Goal: Information Seeking & Learning: Check status

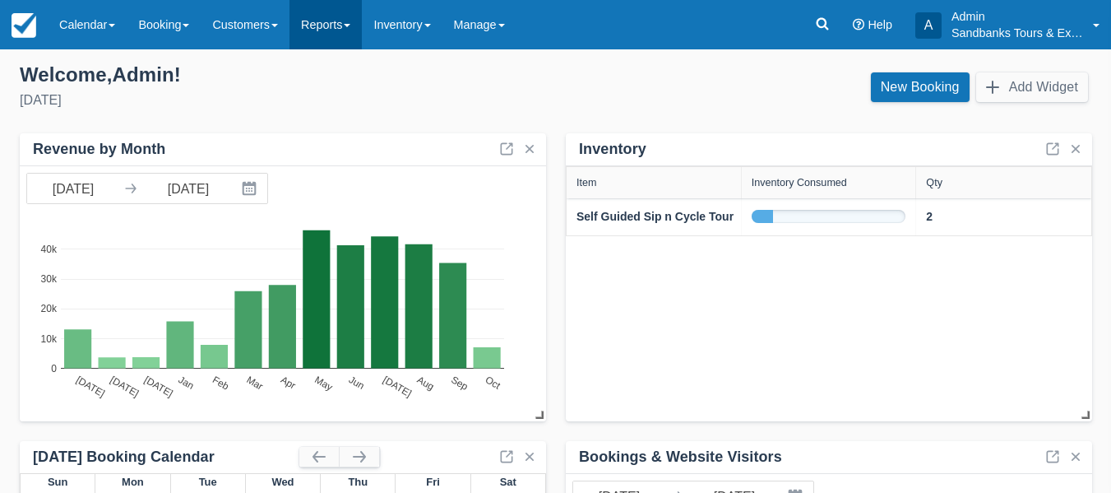
click at [344, 20] on link "Reports" at bounding box center [326, 24] width 72 height 49
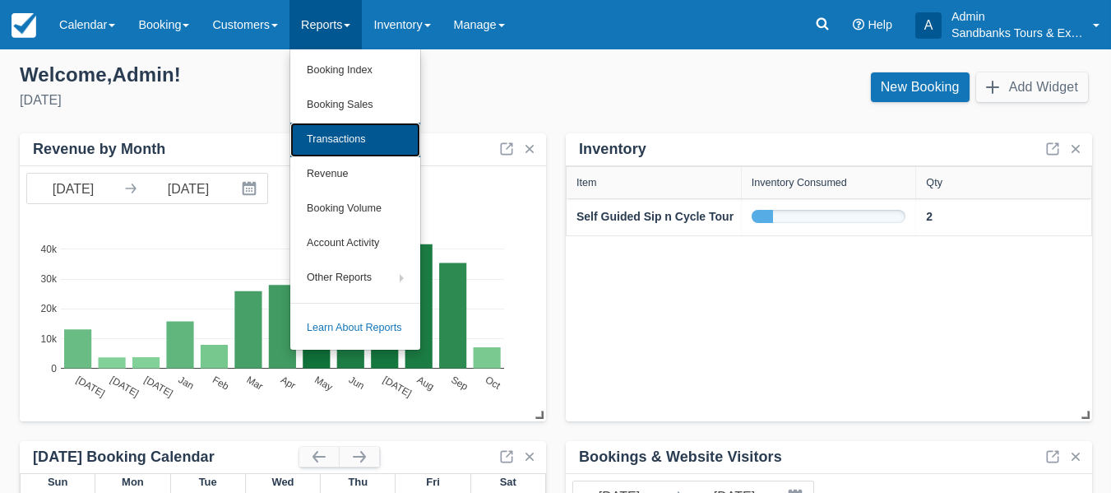
click at [336, 137] on link "Transactions" at bounding box center [355, 140] width 130 height 35
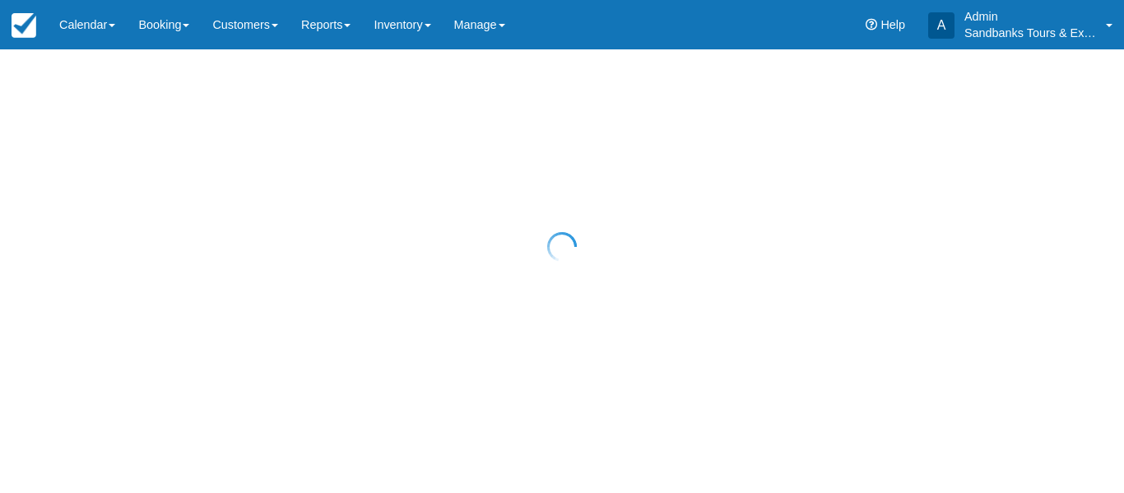
select select "10"
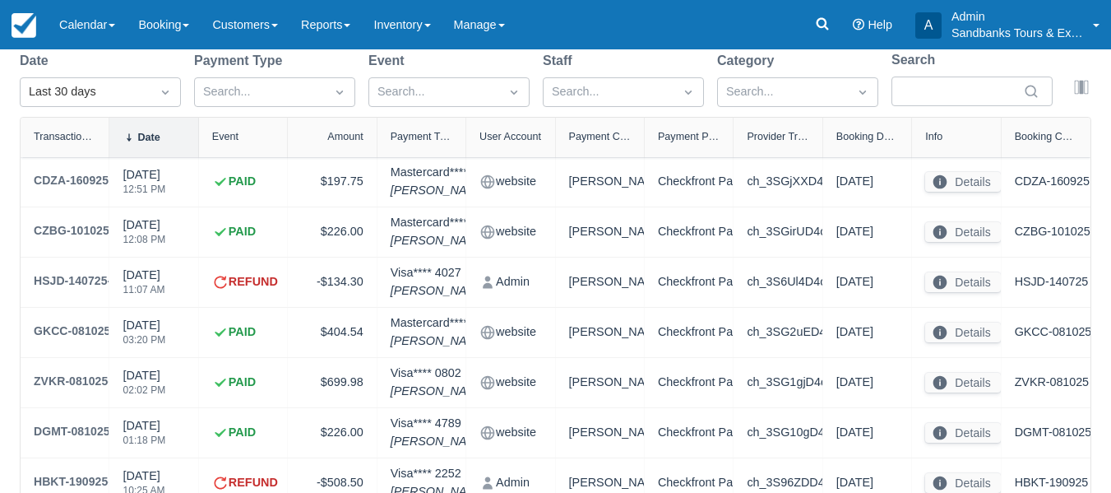
scroll to position [165, 0]
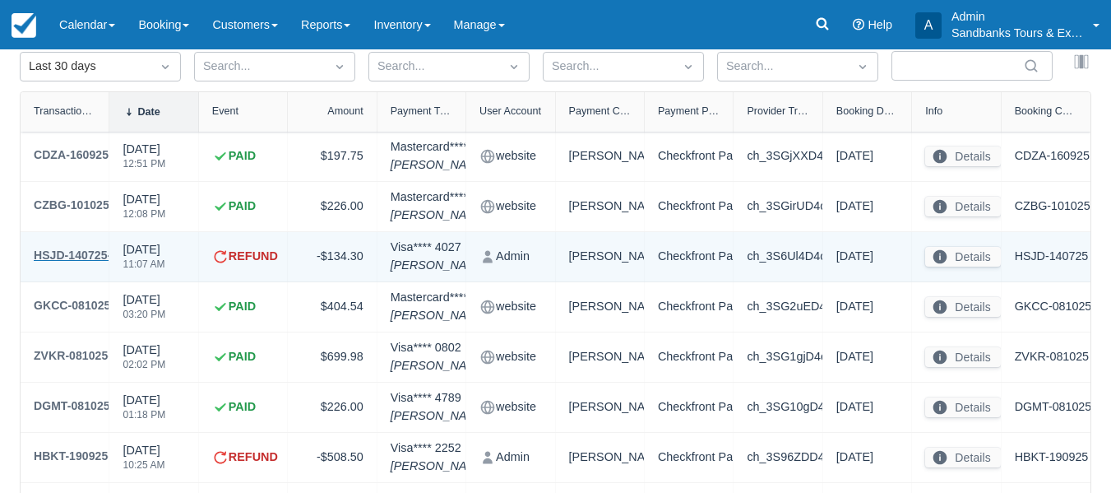
click at [96, 258] on div "HSJD-140725-3" at bounding box center [76, 255] width 84 height 20
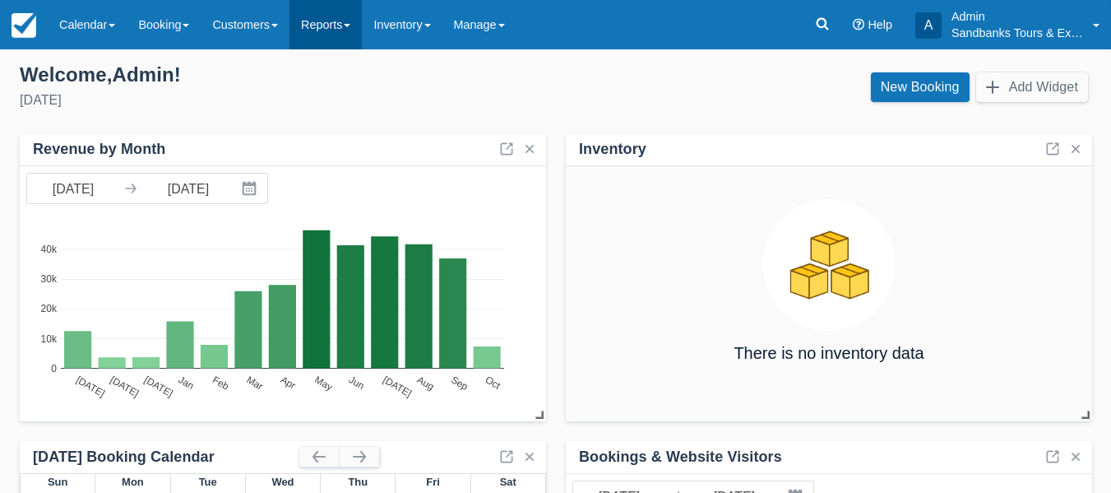
click at [350, 26] on span at bounding box center [347, 25] width 7 height 3
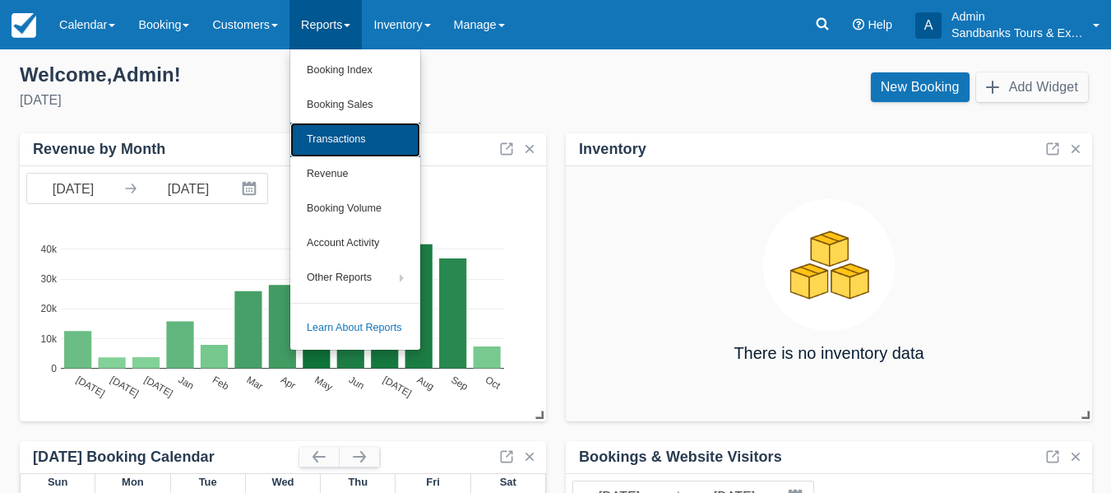
click at [326, 135] on link "Transactions" at bounding box center [355, 140] width 130 height 35
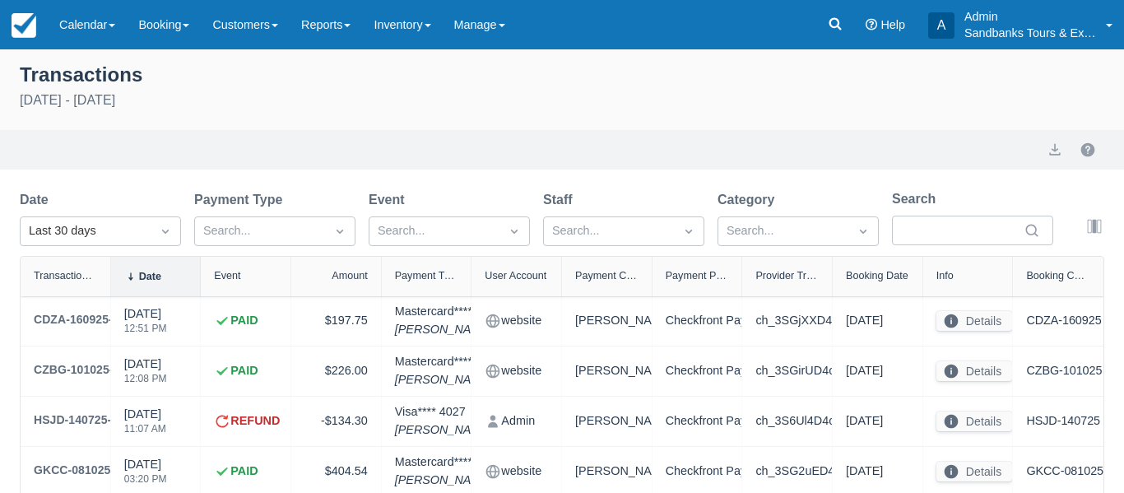
select select "10"
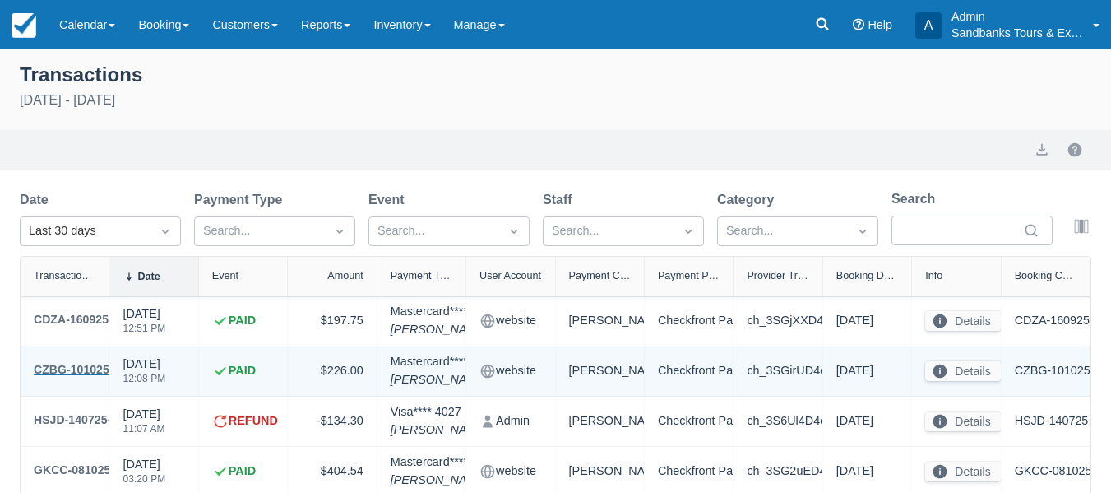
click at [82, 371] on div "CZBG-101025-1" at bounding box center [77, 369] width 86 height 20
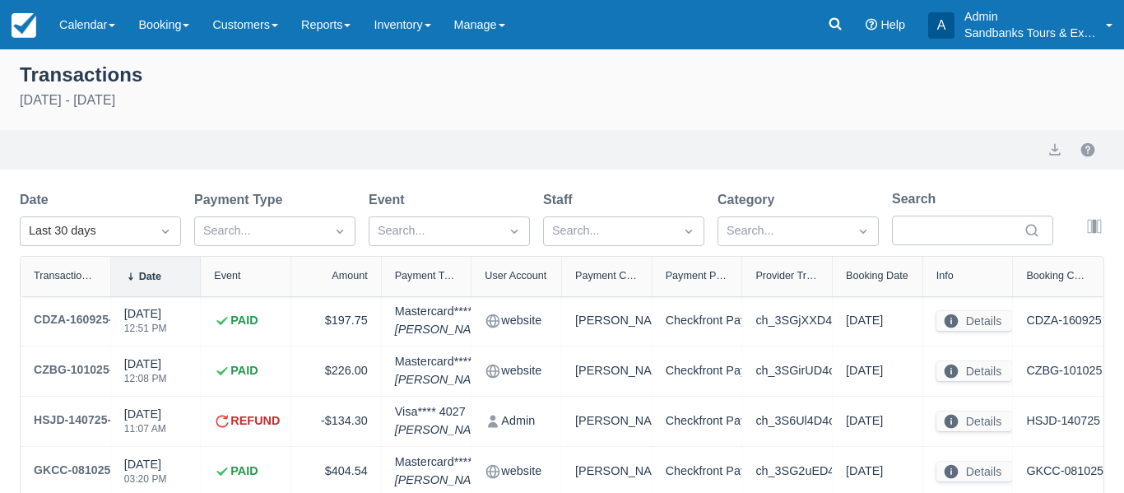
select select "10"
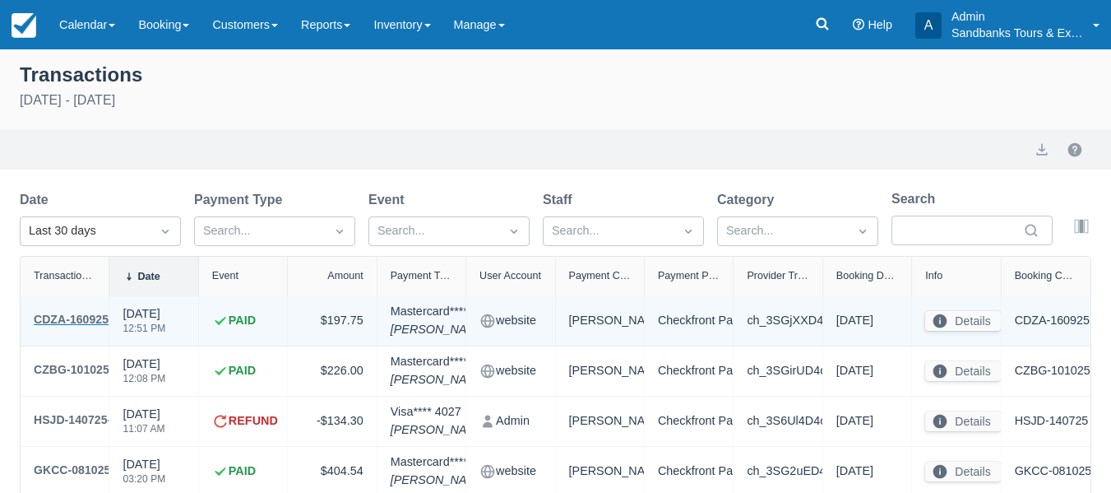
click at [95, 316] on div "CDZA-160925-2" at bounding box center [77, 319] width 86 height 20
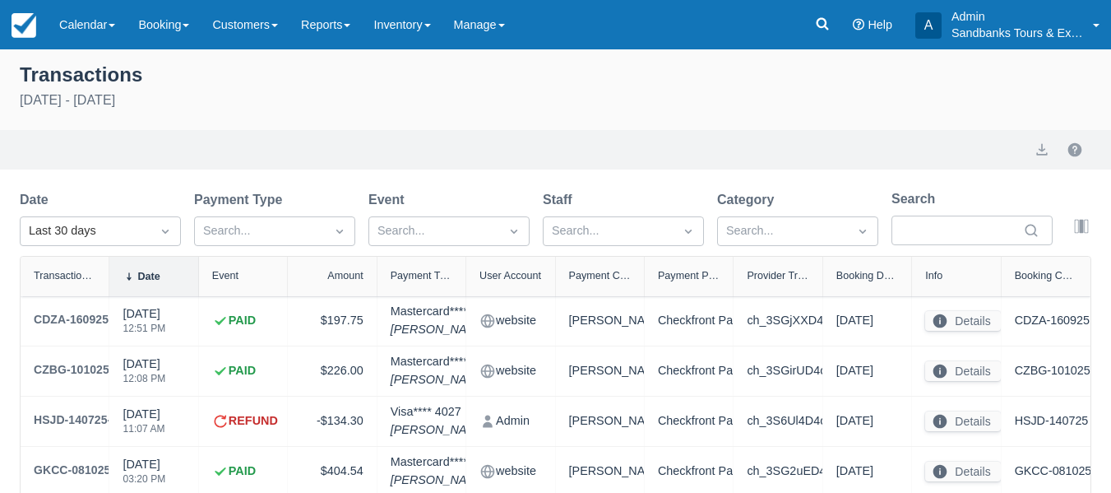
select select "10"
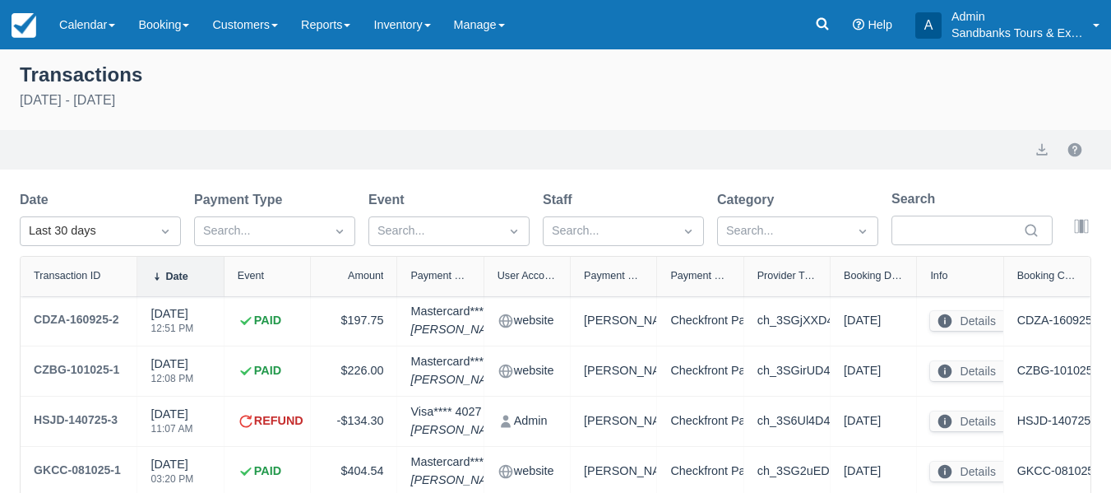
drag, startPoint x: 114, startPoint y: 264, endPoint x: 137, endPoint y: 264, distance: 23.0
click at [137, 264] on div at bounding box center [137, 276] width 30 height 39
